Goal: Information Seeking & Learning: Learn about a topic

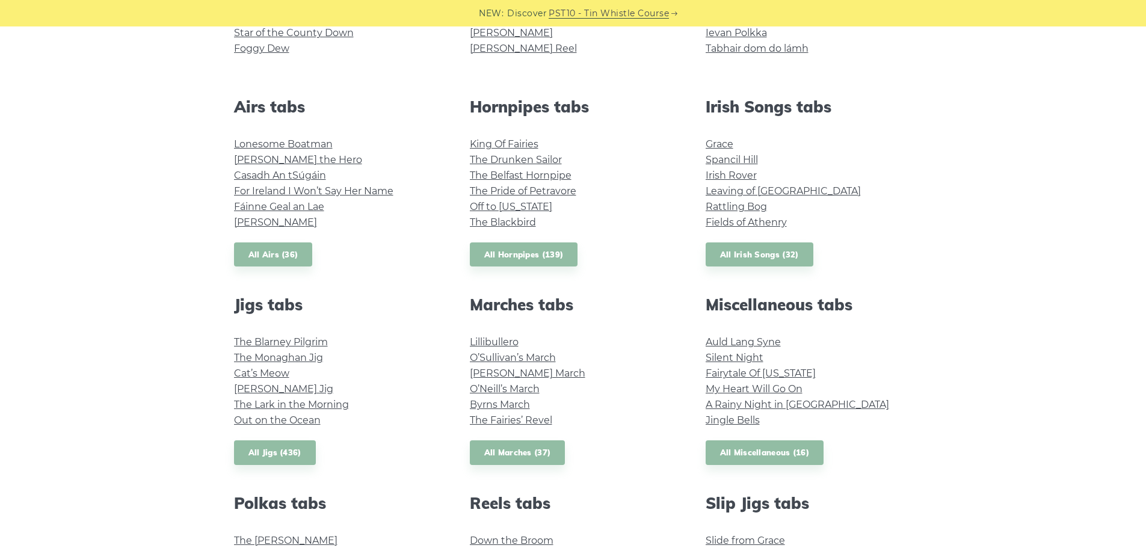
scroll to position [481, 0]
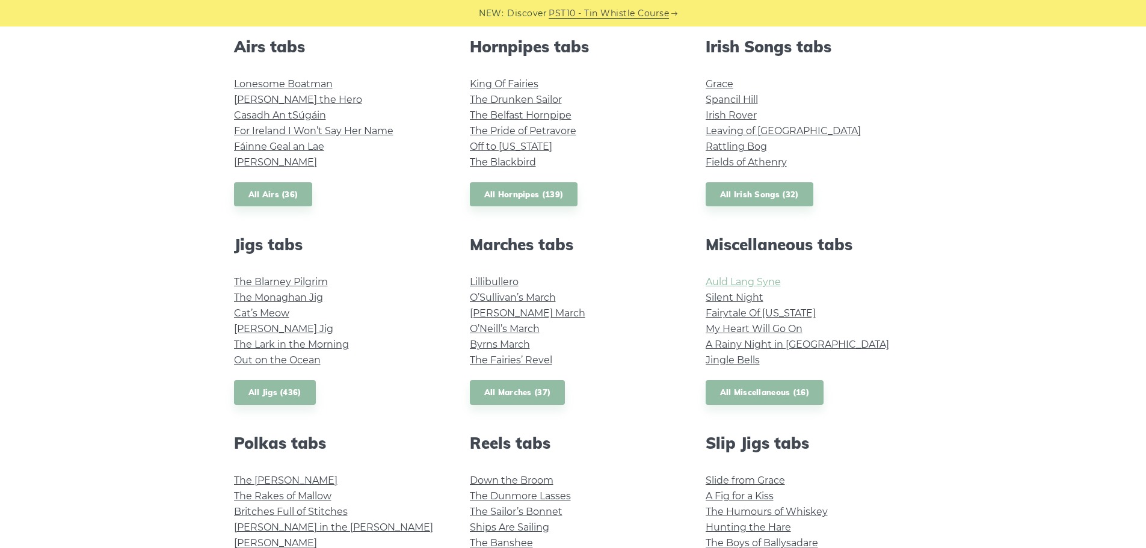
click at [731, 280] on link "Auld Lang Syne" at bounding box center [743, 281] width 75 height 11
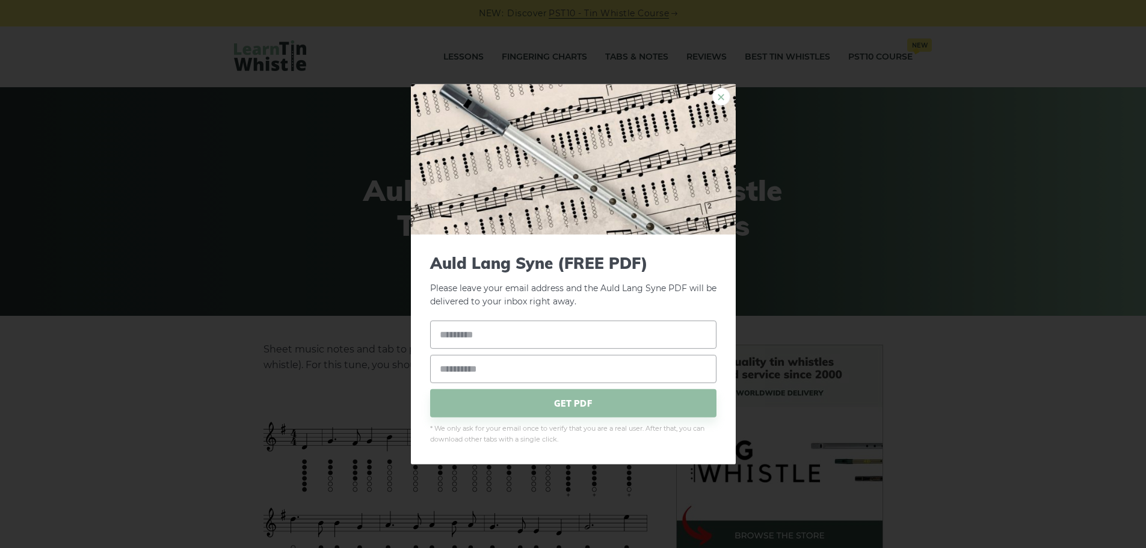
click at [715, 93] on link "×" at bounding box center [721, 96] width 18 height 18
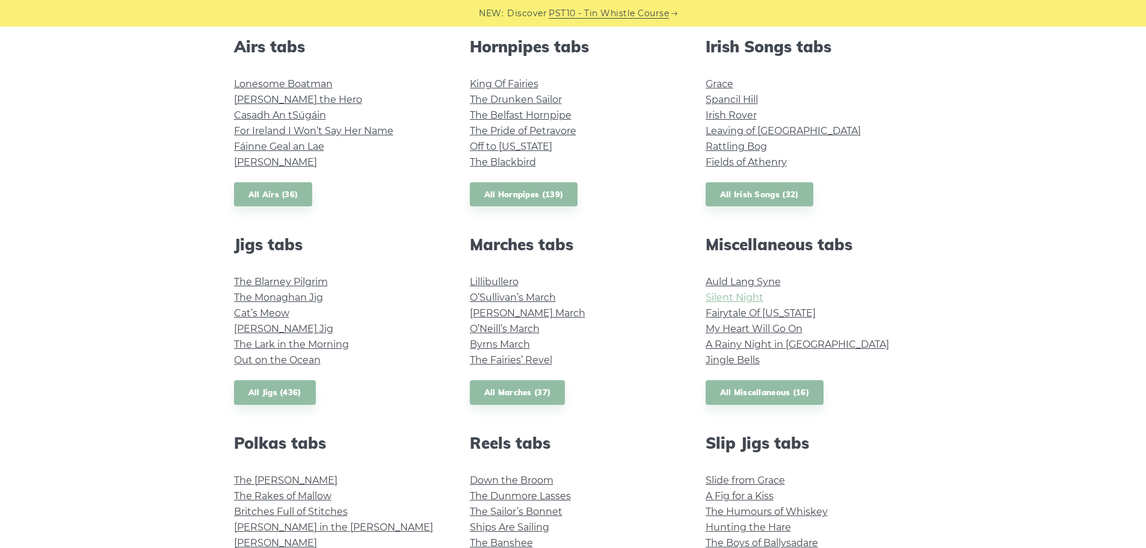
click at [736, 295] on link "Silent Night" at bounding box center [735, 297] width 58 height 11
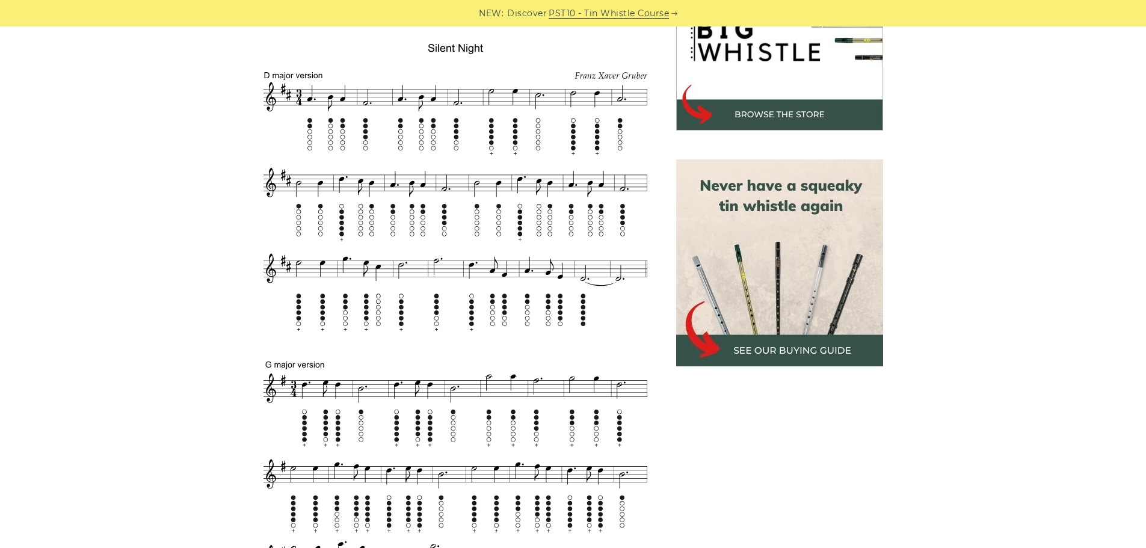
scroll to position [361, 0]
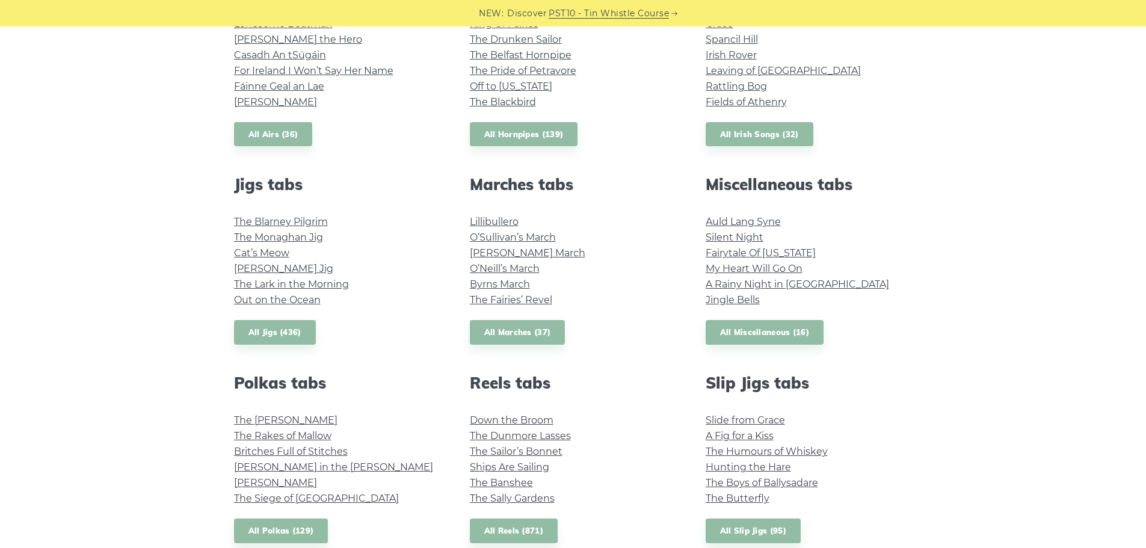
scroll to position [481, 0]
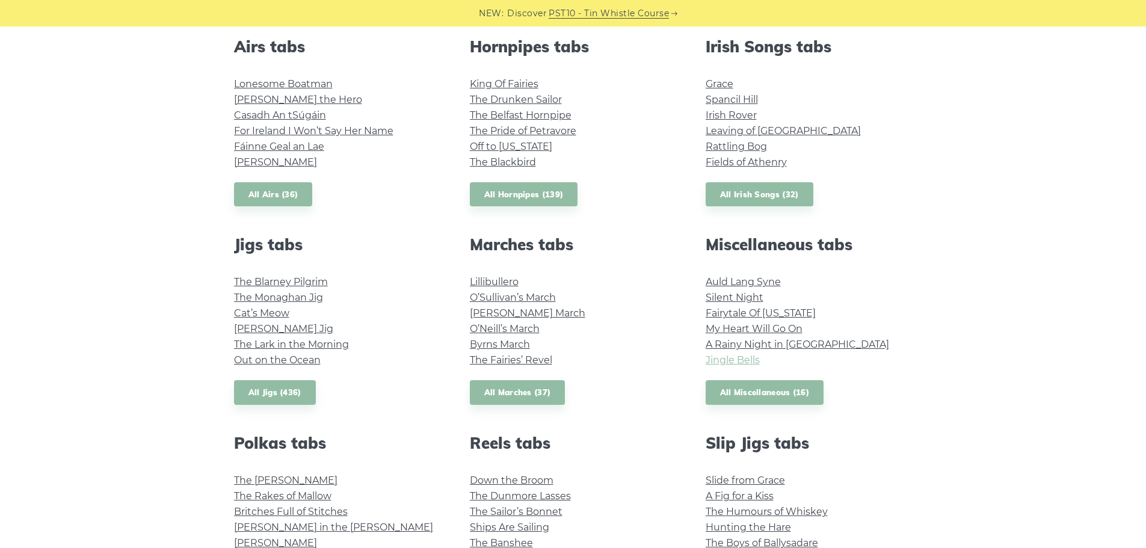
click at [753, 358] on link "Jingle Bells" at bounding box center [733, 359] width 54 height 11
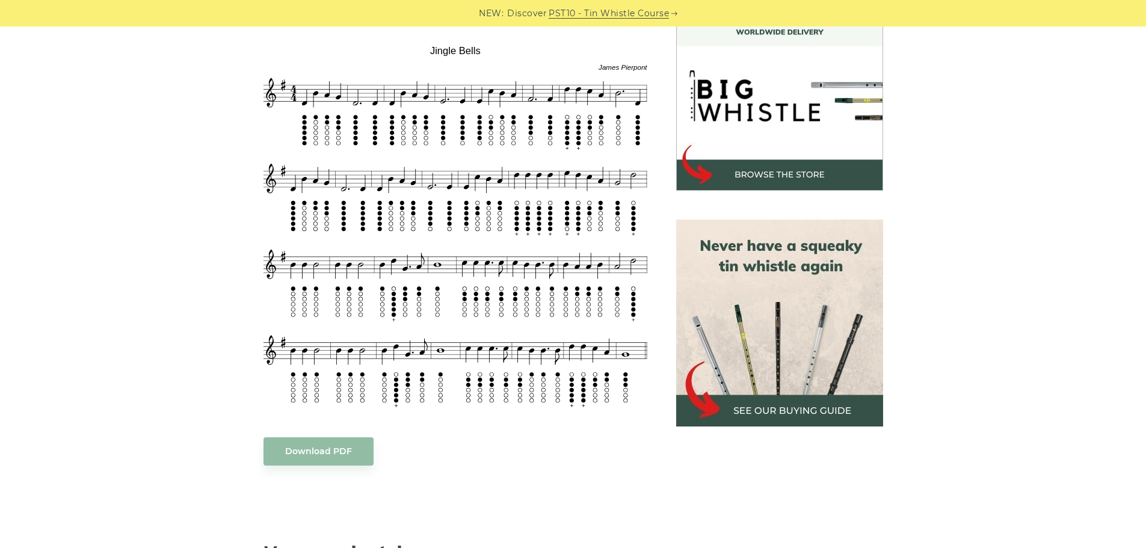
scroll to position [301, 0]
